Goal: Information Seeking & Learning: Learn about a topic

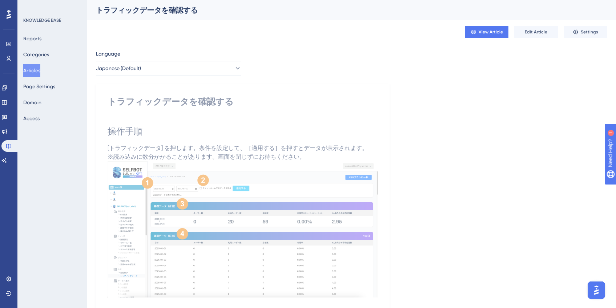
click at [31, 70] on button "Articles" at bounding box center [31, 70] width 17 height 13
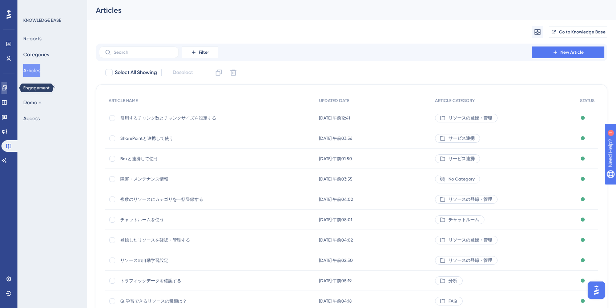
click at [7, 90] on icon at bounding box center [4, 88] width 6 height 6
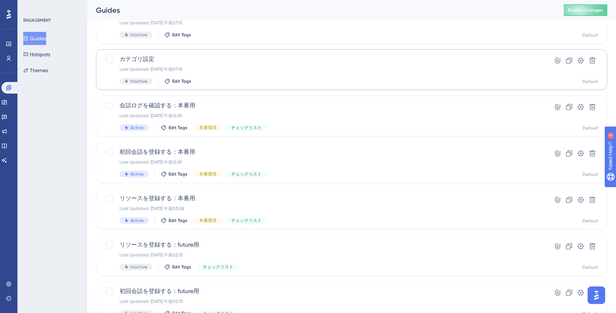
scroll to position [250, 0]
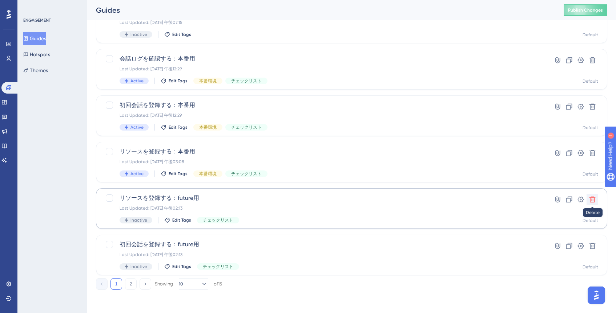
click at [593, 201] on icon at bounding box center [591, 199] width 7 height 7
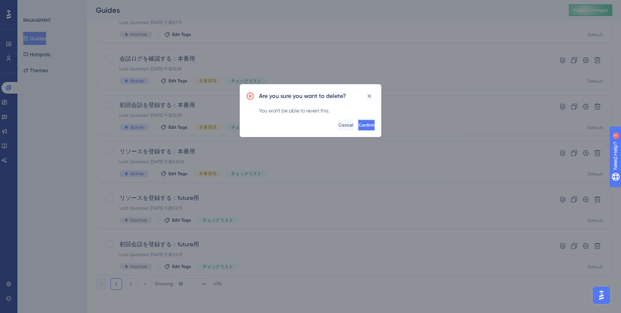
click at [368, 128] on button "Confirm" at bounding box center [366, 125] width 17 height 12
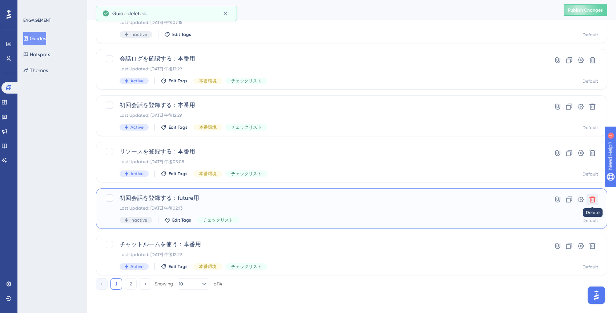
click at [596, 202] on button at bounding box center [592, 200] width 12 height 12
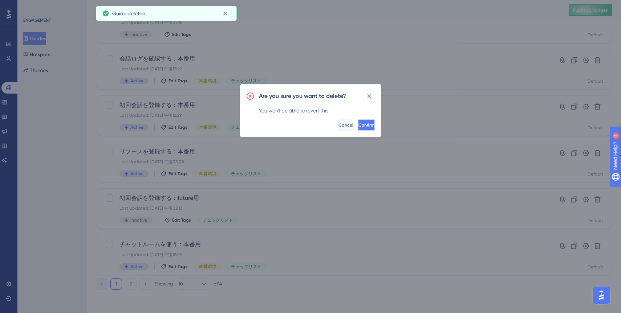
click at [358, 124] on span "Confirm" at bounding box center [366, 125] width 16 height 6
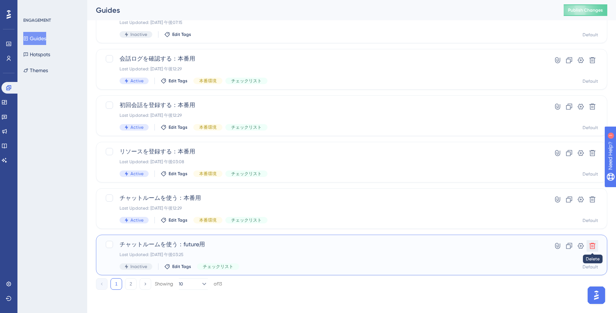
click at [594, 251] on button at bounding box center [592, 246] width 12 height 12
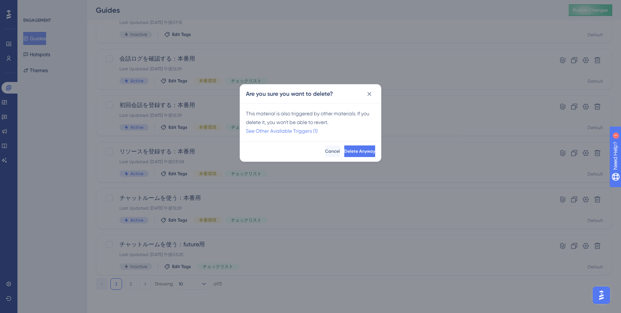
click at [316, 129] on link "See Other Available Triggers (1)" at bounding box center [282, 131] width 72 height 6
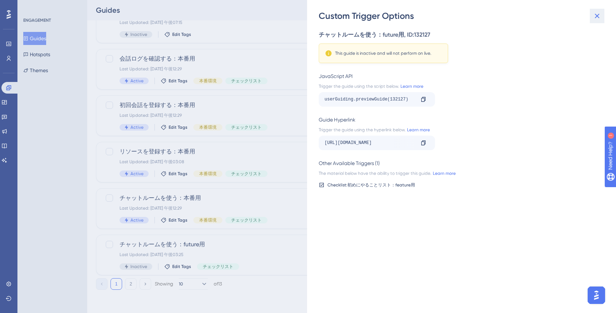
click at [597, 21] on button at bounding box center [596, 16] width 15 height 15
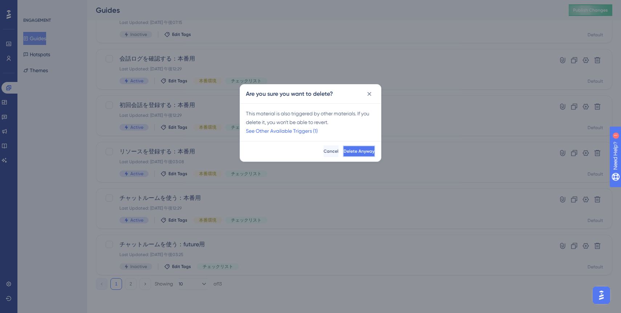
click at [372, 151] on button "Delete Anyway" at bounding box center [359, 152] width 32 height 12
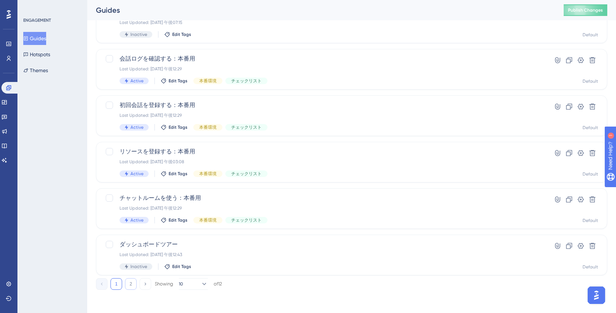
click at [133, 286] on button "2" at bounding box center [131, 285] width 12 height 12
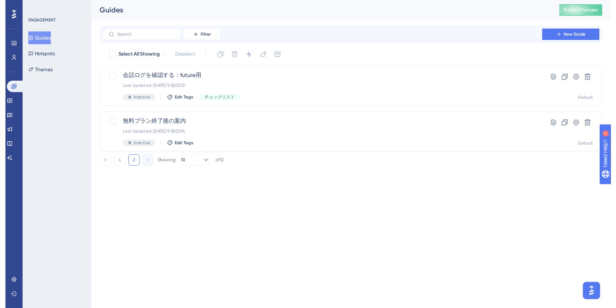
scroll to position [0, 0]
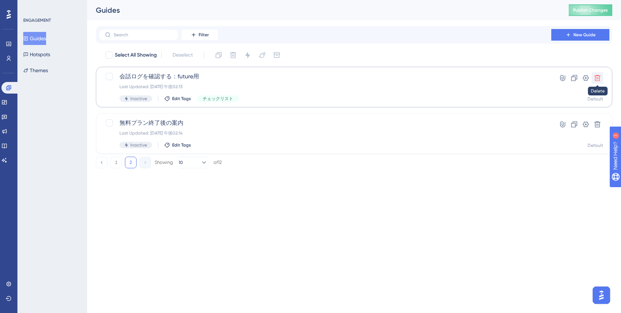
click at [595, 77] on icon at bounding box center [597, 77] width 7 height 7
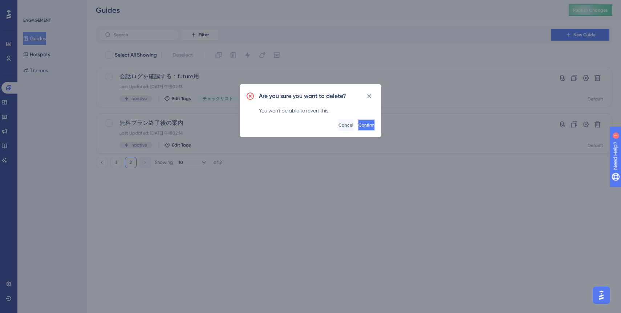
click at [368, 126] on button "Confirm" at bounding box center [366, 125] width 17 height 12
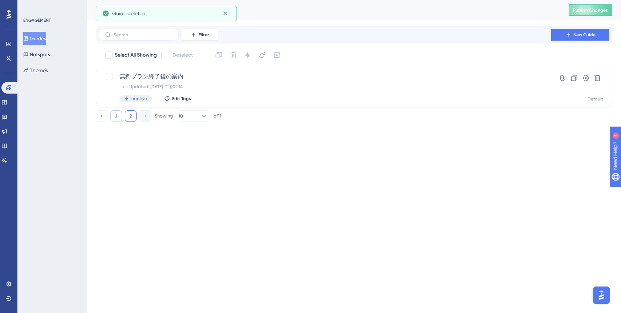
click at [118, 118] on button "1" at bounding box center [116, 116] width 12 height 12
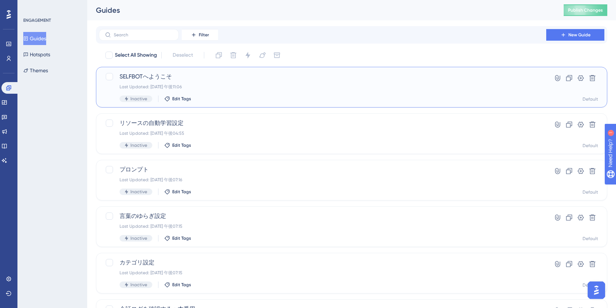
click at [310, 77] on span "SELFBOTへようこそ" at bounding box center [322, 76] width 406 height 9
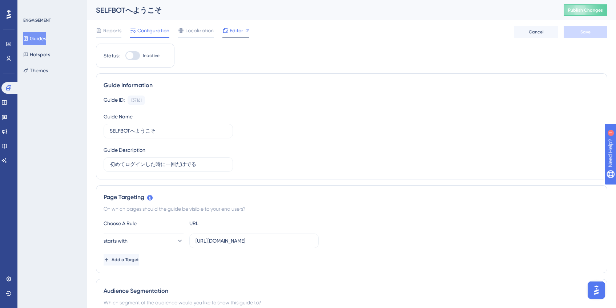
click at [243, 37] on div at bounding box center [235, 37] width 27 height 1
click at [7, 133] on icon at bounding box center [4, 132] width 6 height 6
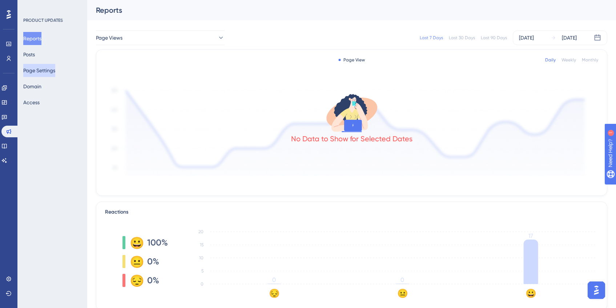
click at [39, 66] on button "Page Settings" at bounding box center [39, 70] width 32 height 13
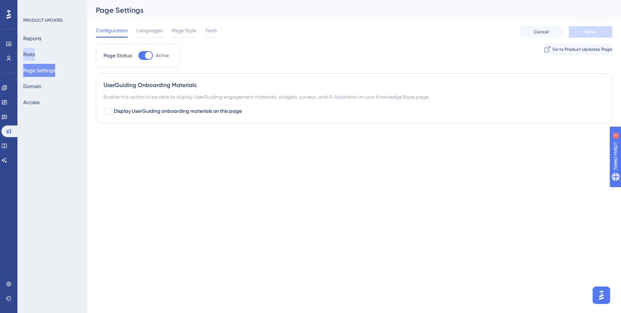
click at [35, 57] on button "Posts" at bounding box center [29, 54] width 12 height 13
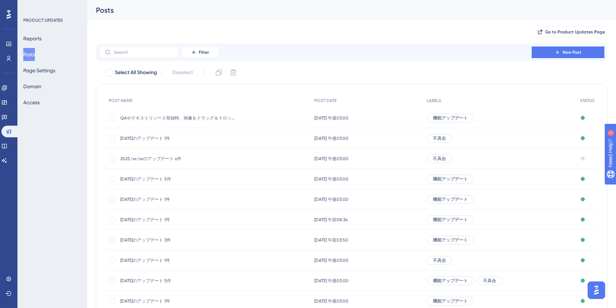
click at [181, 156] on span "2025/xx/xxのアップデート x件" at bounding box center [178, 159] width 116 height 6
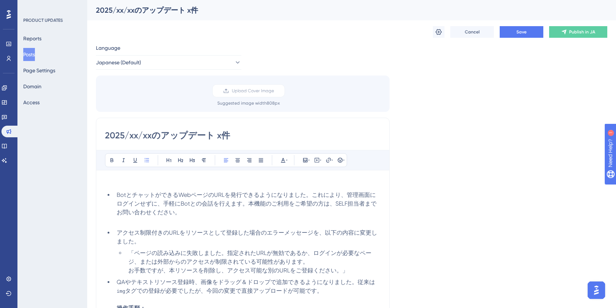
click at [254, 41] on div "Cancel Save Publish in JA" at bounding box center [351, 31] width 511 height 23
click at [35, 54] on button "Posts" at bounding box center [29, 54] width 12 height 13
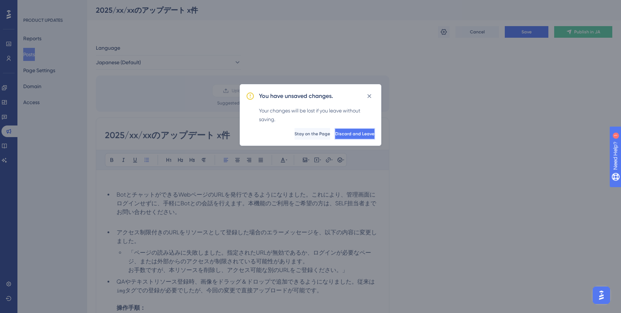
click at [367, 136] on button "Discard and Leave" at bounding box center [355, 134] width 41 height 12
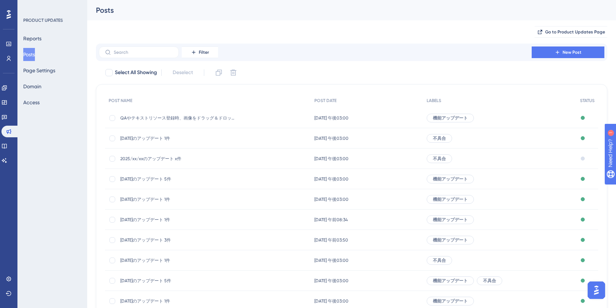
click at [184, 140] on span "[DATE]のアップデート 1件" at bounding box center [178, 138] width 116 height 6
click at [252, 158] on div "2025/xx/xxのアップデート x件 2025/xx/xxのアップデート x件" at bounding box center [208, 159] width 206 height 20
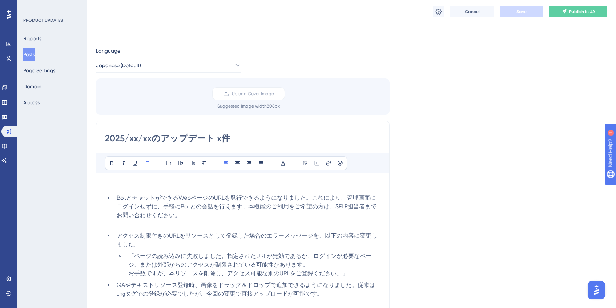
scroll to position [42, 0]
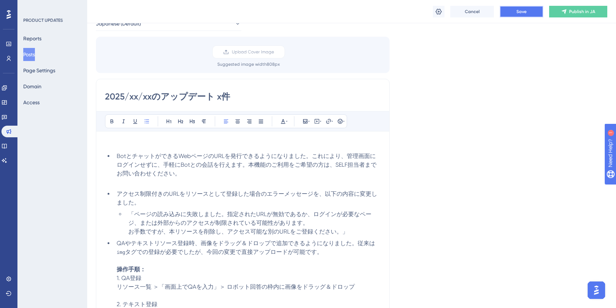
click at [519, 11] on span "Save" at bounding box center [521, 12] width 10 height 6
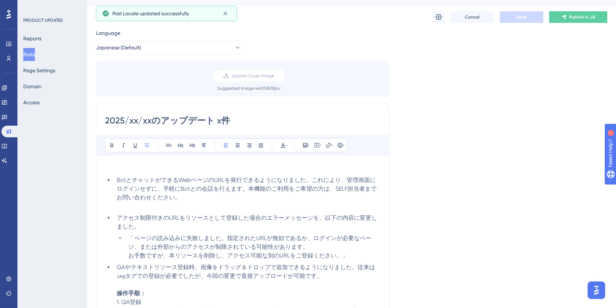
scroll to position [16, 0]
click at [442, 21] on div "Cancel Save Publish in JA" at bounding box center [520, 16] width 174 height 12
click at [439, 18] on icon at bounding box center [438, 15] width 7 height 7
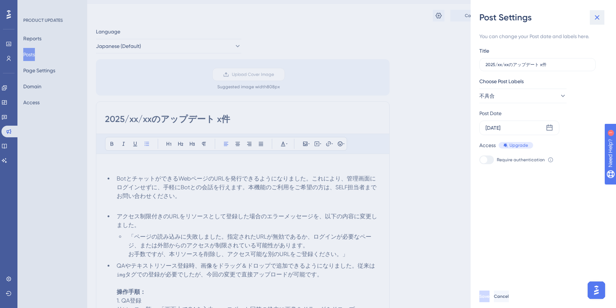
click at [596, 19] on icon at bounding box center [596, 17] width 9 height 9
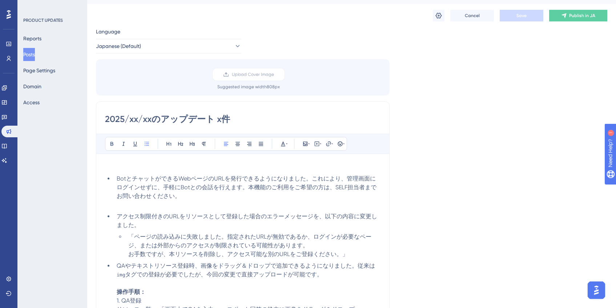
click at [509, 77] on div "Language Japanese (Default) Upload Cover Image Suggested image width 808 px 202…" at bounding box center [351, 208] width 511 height 362
click at [34, 56] on button "Posts" at bounding box center [29, 54] width 12 height 13
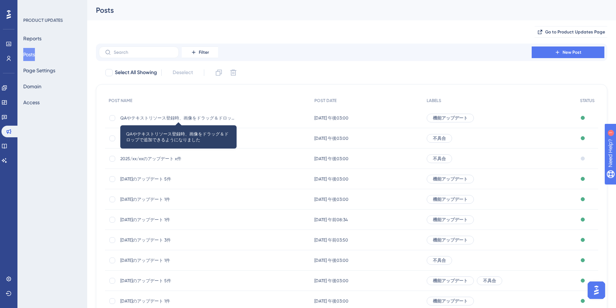
click at [229, 118] on span "QAやテキストリソース登録時、画像をドラッグ＆ドロップで追加できるようになりました" at bounding box center [178, 118] width 116 height 6
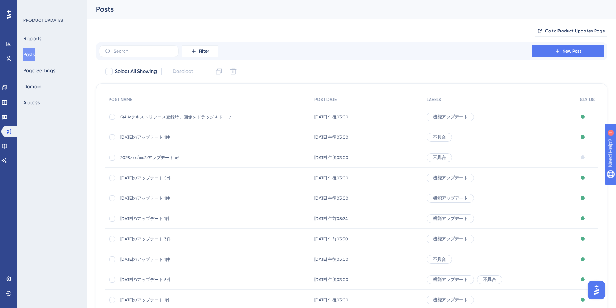
scroll to position [1, 0]
click at [172, 136] on span "[DATE]のアップデート 1件" at bounding box center [178, 137] width 116 height 6
